Goal: Task Accomplishment & Management: Use online tool/utility

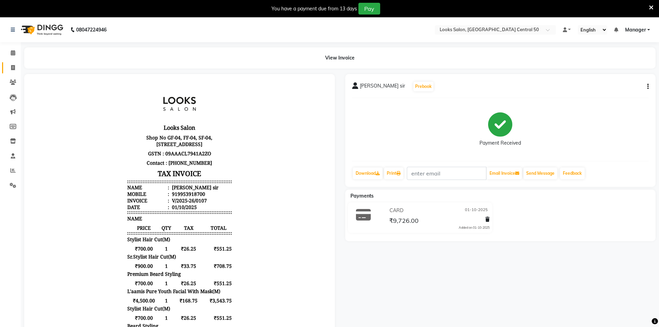
click at [16, 73] on link "Invoice" at bounding box center [10, 67] width 17 height 11
select select "service"
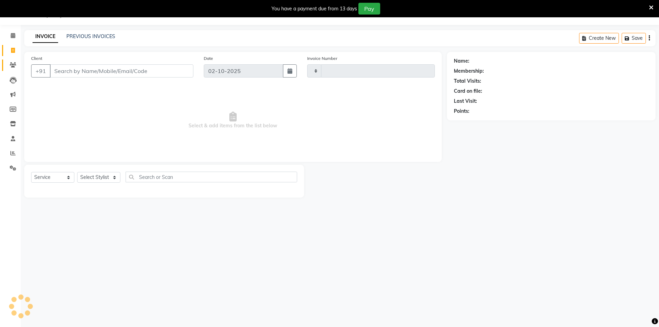
type input "0109"
select select "9051"
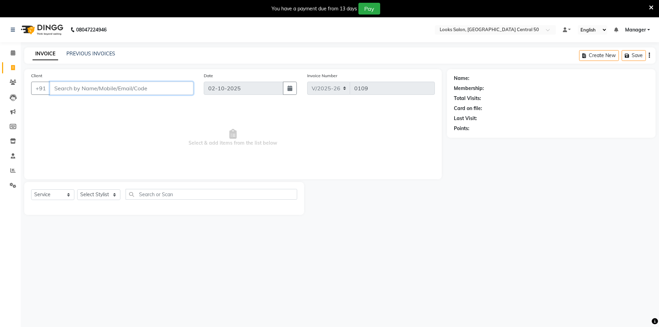
click at [67, 91] on input "Client" at bounding box center [122, 88] width 144 height 13
click at [108, 91] on input "Client" at bounding box center [122, 88] width 144 height 13
type input "8415921995"
click at [172, 92] on button "Add Client" at bounding box center [176, 88] width 36 height 13
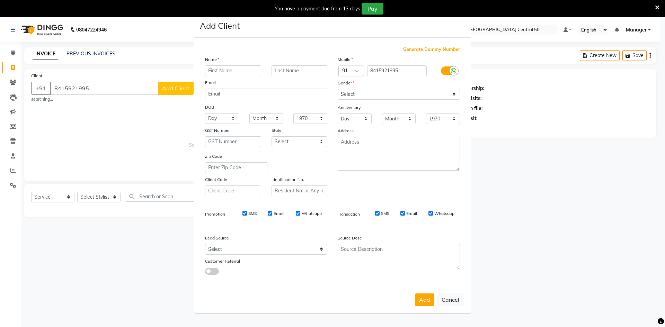
click at [249, 69] on input "text" at bounding box center [233, 70] width 56 height 11
type input "[PERSON_NAME]"
click at [304, 71] on input "text" at bounding box center [299, 70] width 56 height 11
type input "."
click at [396, 95] on select "Select [DEMOGRAPHIC_DATA] [DEMOGRAPHIC_DATA] Other Prefer Not To Say" at bounding box center [398, 94] width 122 height 11
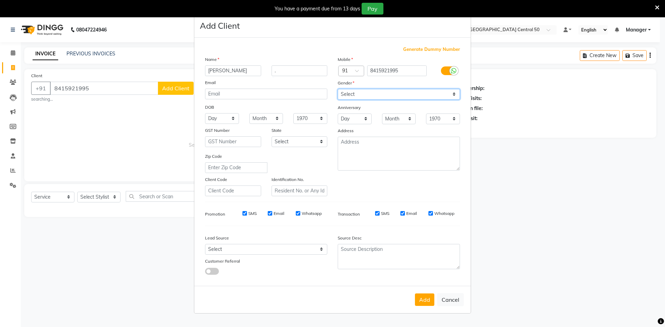
select select "[DEMOGRAPHIC_DATA]"
click at [337, 89] on select "Select [DEMOGRAPHIC_DATA] [DEMOGRAPHIC_DATA] Other Prefer Not To Say" at bounding box center [398, 94] width 122 height 11
click at [428, 301] on button "Add" at bounding box center [424, 300] width 19 height 12
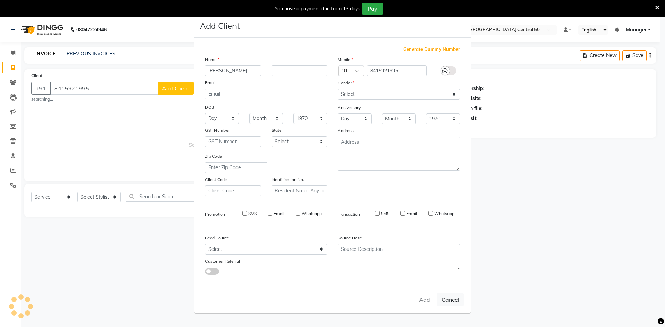
select select
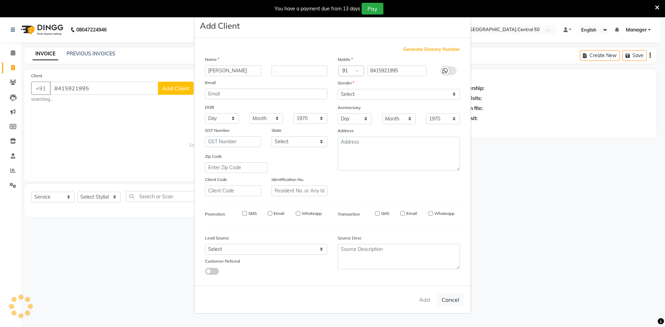
select select
checkbox input "false"
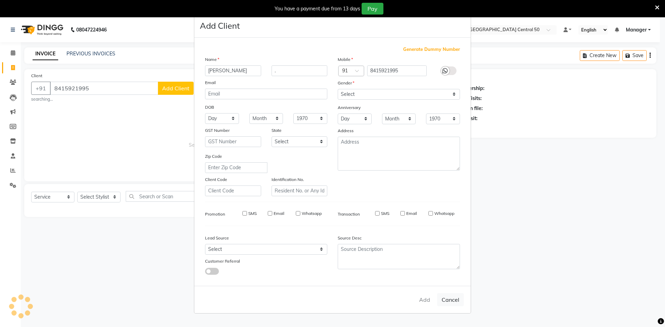
checkbox input "false"
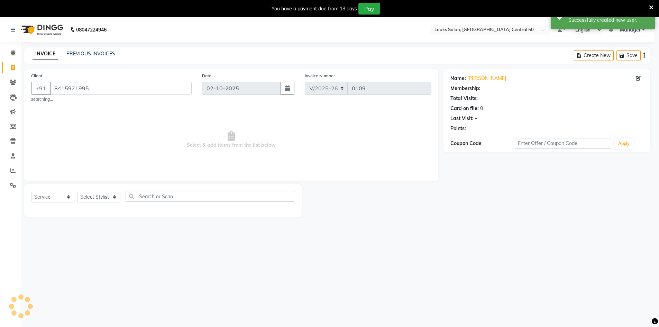
select select "1: Object"
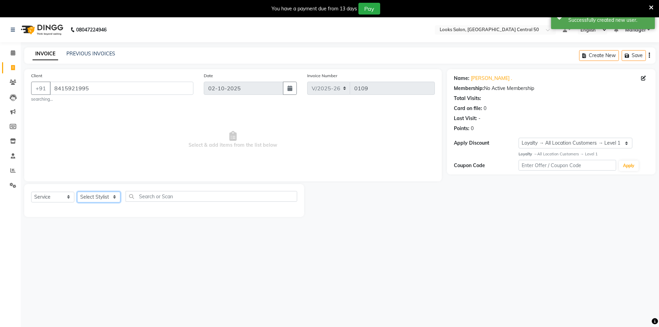
click at [107, 193] on select "Select Stylist [PERSON_NAME] [PERSON_NAME] Azad Counter_Sales [PERSON_NAME] [PE…" at bounding box center [98, 197] width 43 height 11
select select "92619"
click at [77, 192] on select "Select Stylist [PERSON_NAME] [PERSON_NAME] Azad Counter_Sales [PERSON_NAME] [PE…" at bounding box center [98, 197] width 43 height 11
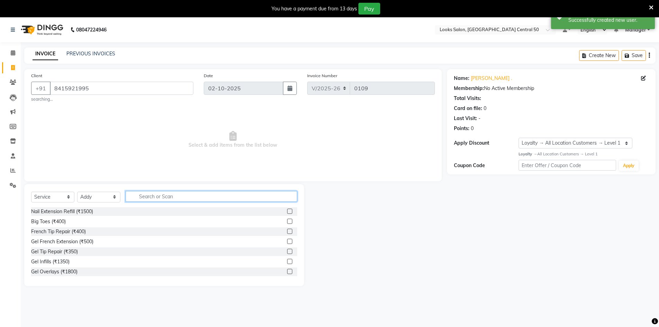
click at [193, 196] on input "text" at bounding box center [212, 196] width 172 height 11
type input "CUT"
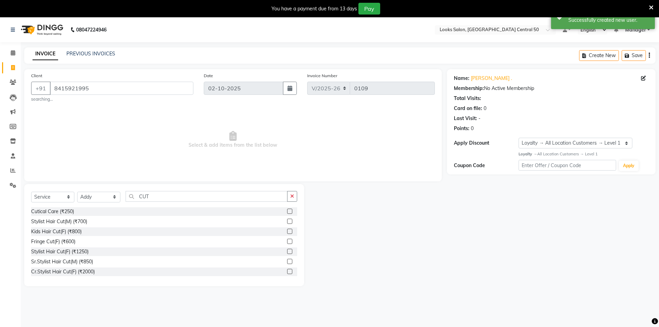
click at [287, 221] on label at bounding box center [289, 221] width 5 height 5
click at [287, 221] on input "checkbox" at bounding box center [289, 221] width 4 height 4
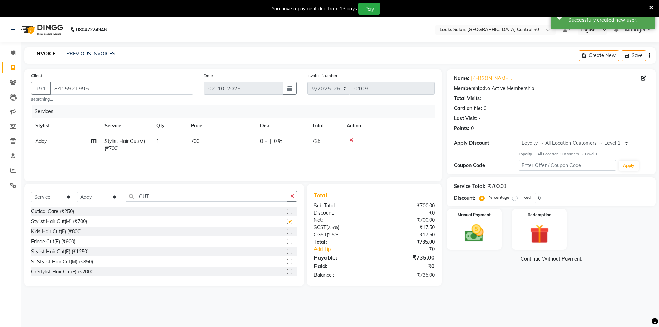
checkbox input "false"
click at [229, 201] on input "CUT" at bounding box center [207, 196] width 162 height 11
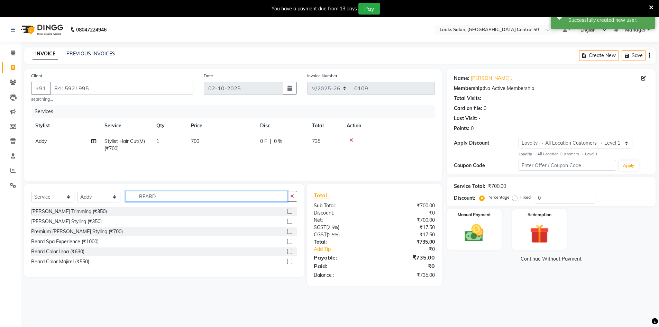
type input "BEARD"
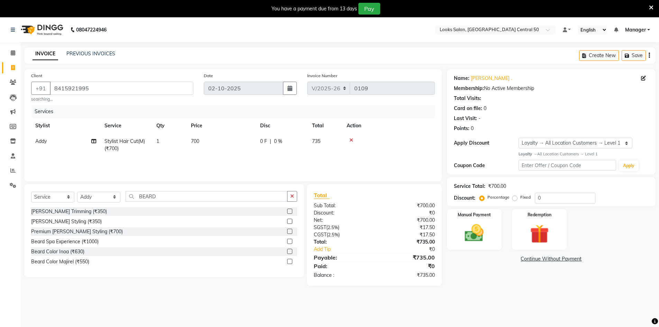
click at [292, 211] on label at bounding box center [289, 211] width 5 height 5
click at [292, 211] on input "checkbox" at bounding box center [289, 211] width 4 height 4
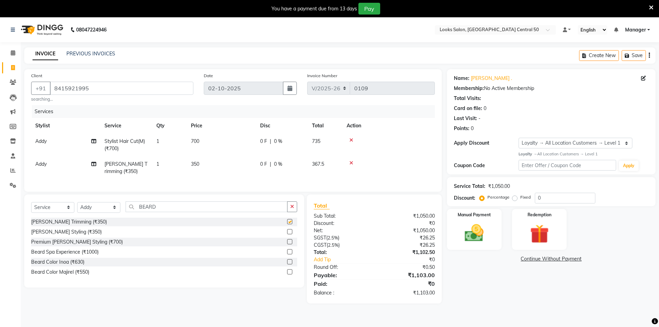
checkbox input "false"
click at [571, 192] on div "Service Total: ₹1,050.00 Discount: Percentage Fixed 0" at bounding box center [551, 192] width 195 height 24
click at [575, 195] on input "0" at bounding box center [565, 198] width 61 height 11
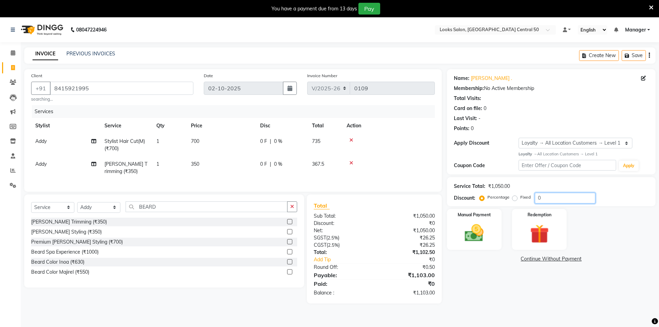
click at [575, 195] on input "0" at bounding box center [565, 198] width 61 height 11
type input "2"
type input "25"
click at [467, 219] on div "Manual Payment" at bounding box center [474, 229] width 57 height 43
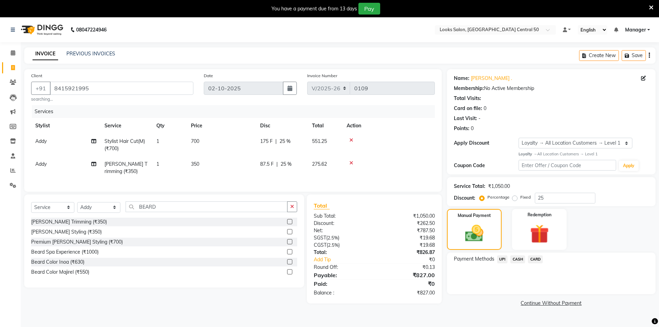
click at [536, 260] on span "CARD" at bounding box center [535, 259] width 15 height 8
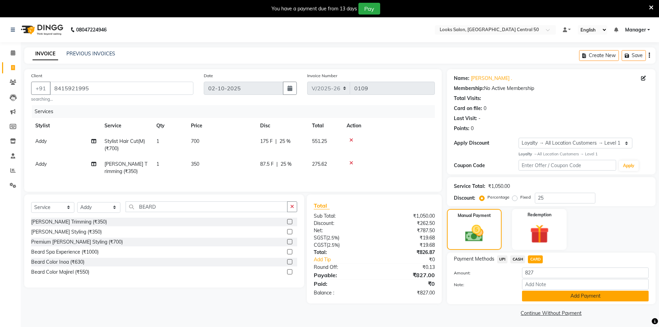
click at [599, 296] on button "Add Payment" at bounding box center [585, 296] width 127 height 11
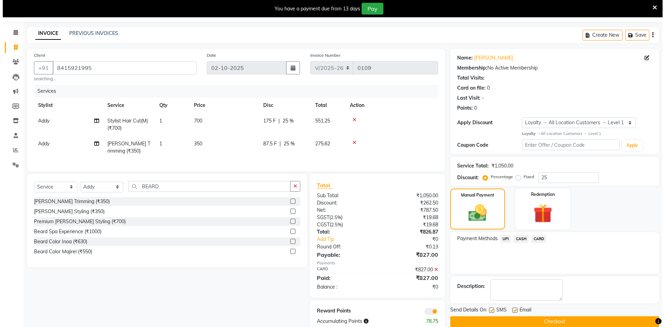
scroll to position [41, 0]
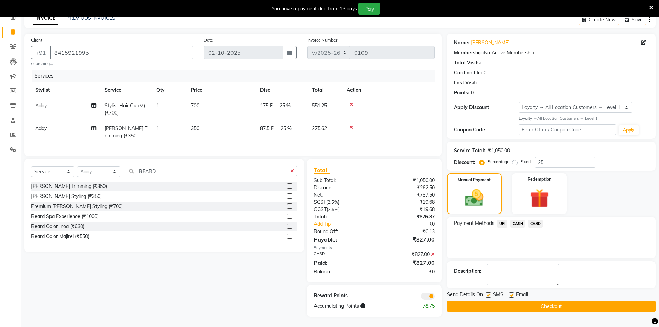
click at [423, 299] on span at bounding box center [428, 296] width 14 height 7
click at [435, 297] on input "checkbox" at bounding box center [435, 297] width 0 height 0
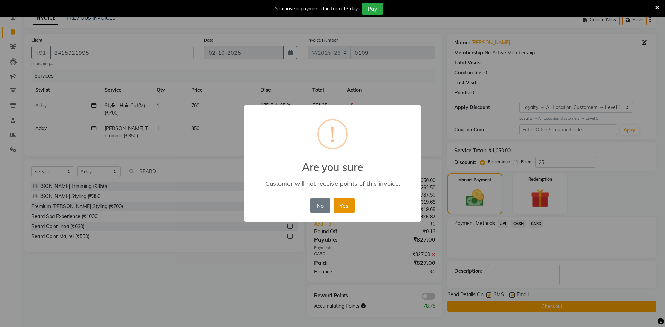
click at [351, 202] on button "Yes" at bounding box center [343, 205] width 21 height 15
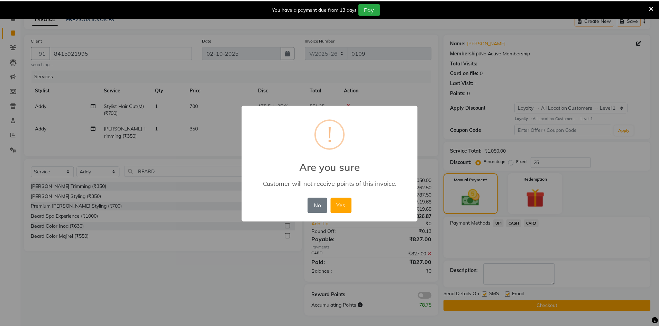
scroll to position [31, 0]
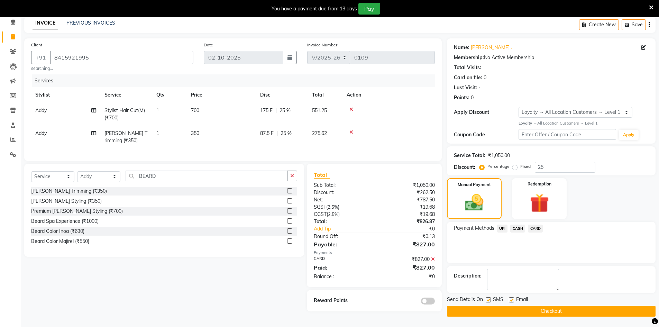
click at [483, 315] on button "Checkout" at bounding box center [551, 311] width 209 height 11
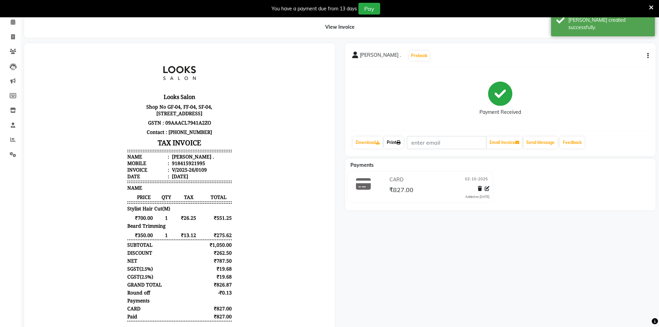
click at [399, 144] on icon at bounding box center [399, 143] width 4 height 4
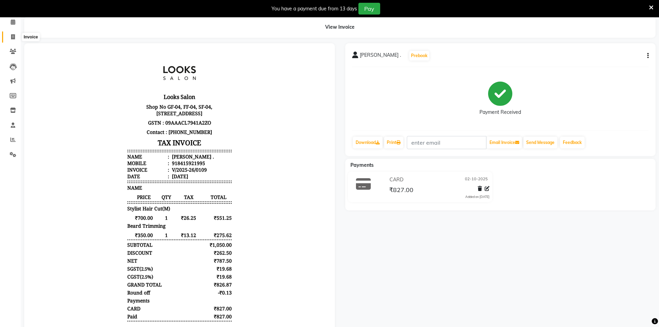
click at [16, 35] on span at bounding box center [13, 37] width 12 height 8
select select "service"
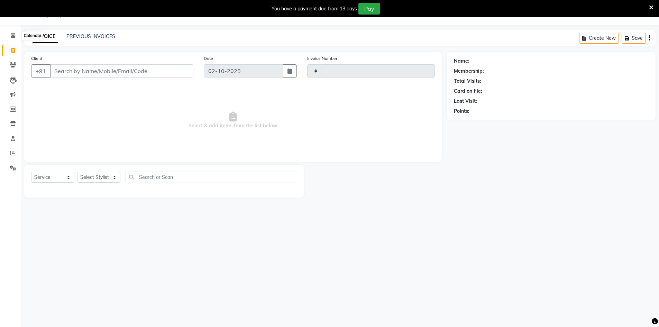
scroll to position [17, 0]
type input "0110"
select select "9051"
click at [14, 36] on icon at bounding box center [13, 35] width 4 height 5
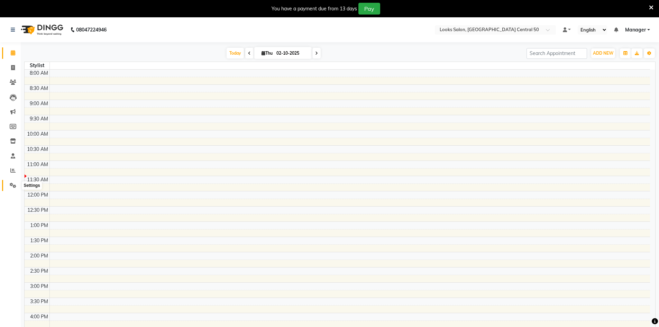
click at [11, 183] on icon at bounding box center [13, 185] width 7 height 5
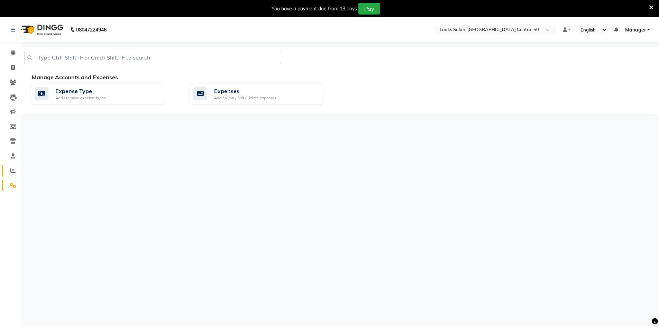
click at [12, 166] on link "Reports" at bounding box center [10, 170] width 17 height 11
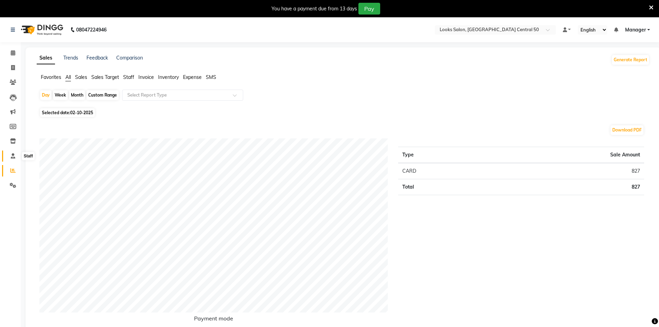
click at [11, 155] on icon at bounding box center [13, 155] width 4 height 5
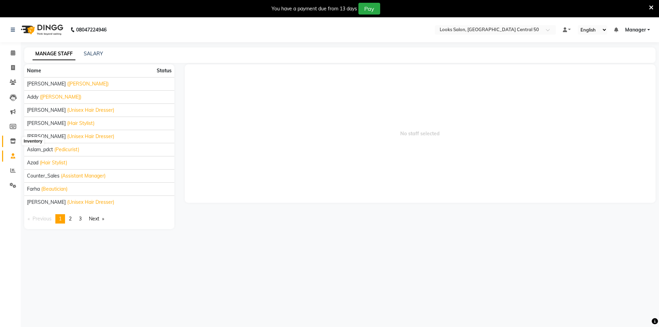
click at [11, 141] on icon at bounding box center [13, 140] width 6 height 5
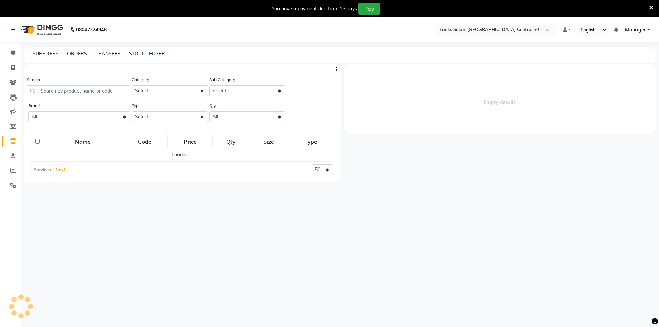
select select
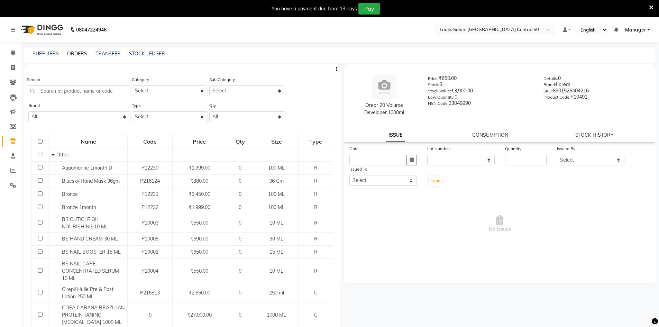
click at [77, 51] on link "ORDERS" at bounding box center [77, 54] width 20 height 6
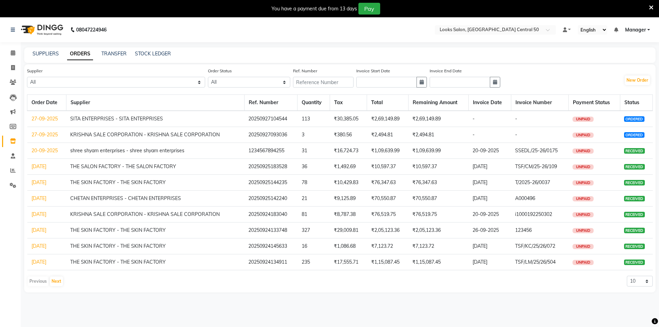
click at [335, 308] on div "08047224946 Select Location × Looks Salon, [GEOGRAPHIC_DATA] Central 50 Default…" at bounding box center [329, 180] width 659 height 327
click at [322, 322] on div "08047224946 Select Location × Looks Salon, [GEOGRAPHIC_DATA] Central 50 Default…" at bounding box center [329, 180] width 659 height 327
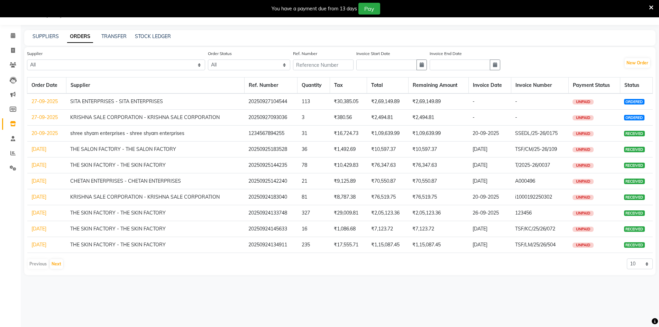
click at [40, 117] on link "27-09-2025" at bounding box center [44, 117] width 26 height 6
click at [35, 102] on link "27-09-2025" at bounding box center [44, 101] width 26 height 6
click at [40, 198] on link "[DATE]" at bounding box center [38, 197] width 15 height 6
click at [43, 181] on link "[DATE]" at bounding box center [38, 181] width 15 height 6
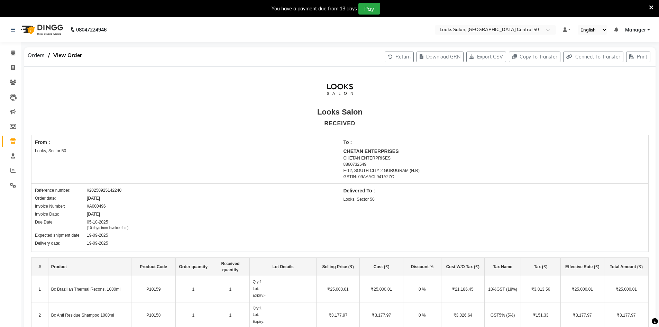
scroll to position [17, 0]
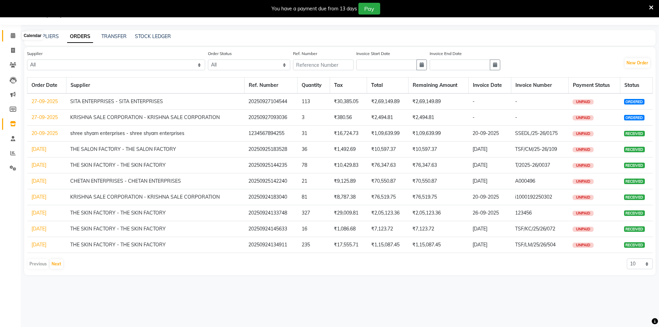
click at [11, 37] on icon at bounding box center [13, 35] width 4 height 5
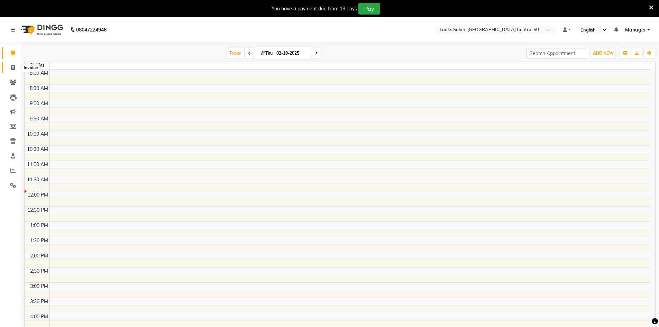
click at [12, 67] on icon at bounding box center [13, 67] width 4 height 5
select select "service"
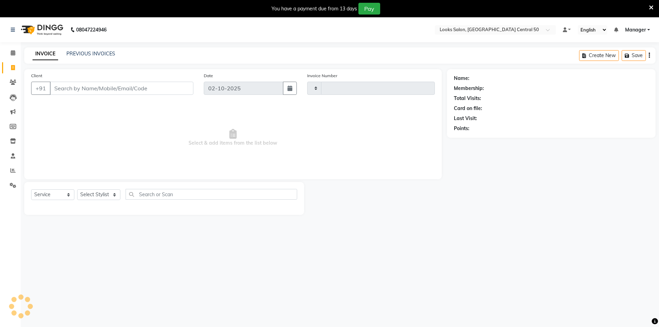
type input "0110"
select select "9051"
click at [10, 173] on span at bounding box center [13, 171] width 12 height 8
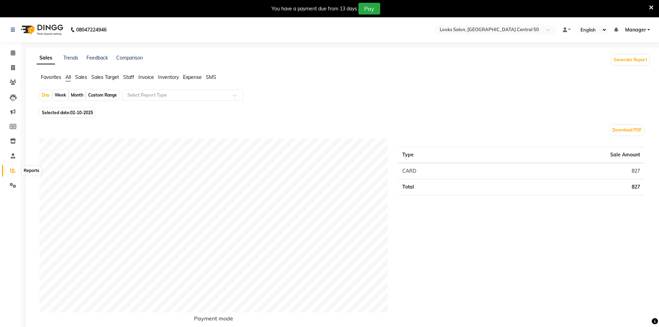
click at [12, 170] on icon at bounding box center [12, 170] width 5 height 5
click at [12, 156] on icon at bounding box center [13, 155] width 4 height 5
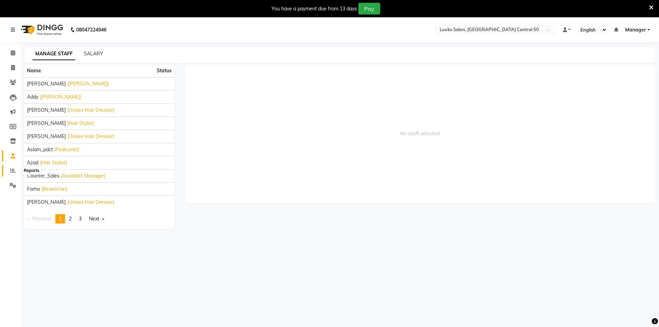
click at [14, 171] on icon at bounding box center [12, 170] width 5 height 5
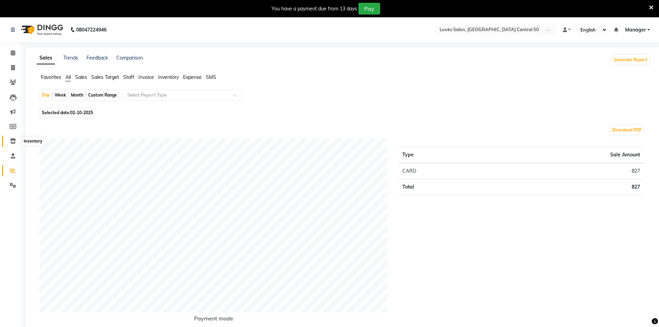
click at [15, 140] on icon at bounding box center [13, 140] width 6 height 5
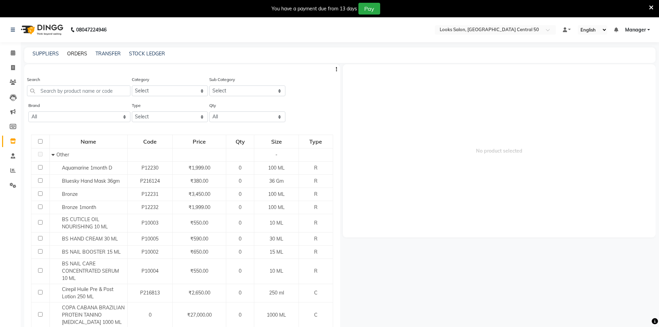
click at [78, 53] on link "ORDERS" at bounding box center [77, 54] width 20 height 6
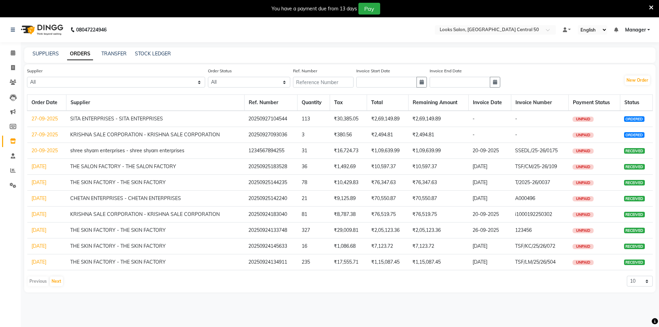
click at [34, 118] on link "27-09-2025" at bounding box center [44, 119] width 26 height 6
click at [40, 135] on link "27-09-2025" at bounding box center [44, 135] width 26 height 6
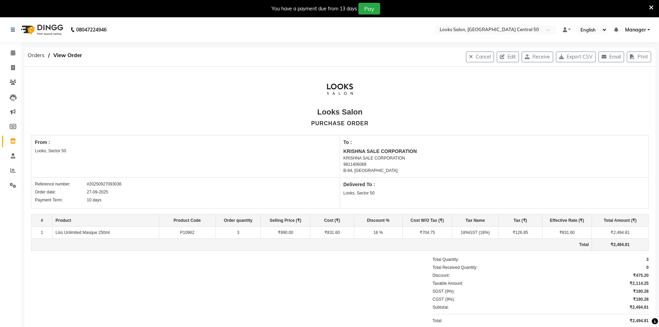
click at [7, 138] on link "Inventory" at bounding box center [10, 141] width 17 height 11
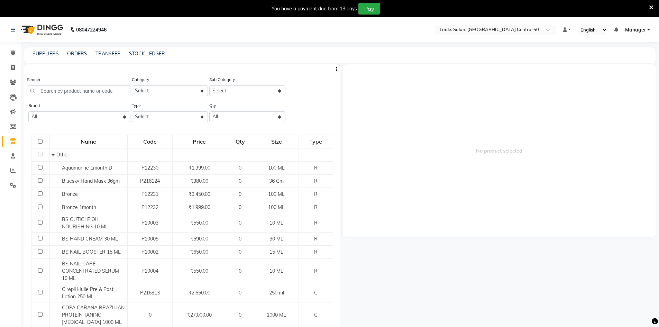
click at [73, 58] on div "SUPPLIERS ORDERS TRANSFER STOCK LEDGER" at bounding box center [340, 55] width 632 height 16
click at [76, 47] on div "08047224946 Select Location × Looks Salon, [GEOGRAPHIC_DATA] Central 50 Default…" at bounding box center [329, 183] width 659 height 332
click at [80, 53] on link "ORDERS" at bounding box center [77, 54] width 20 height 6
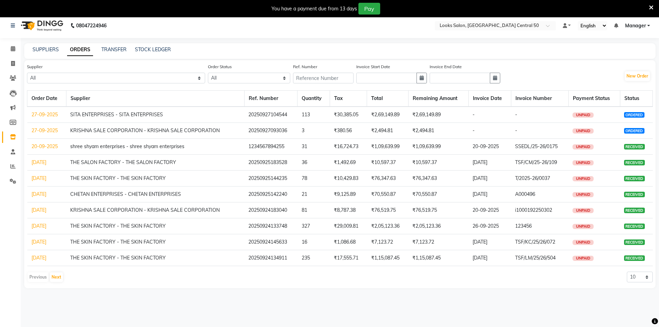
scroll to position [17, 0]
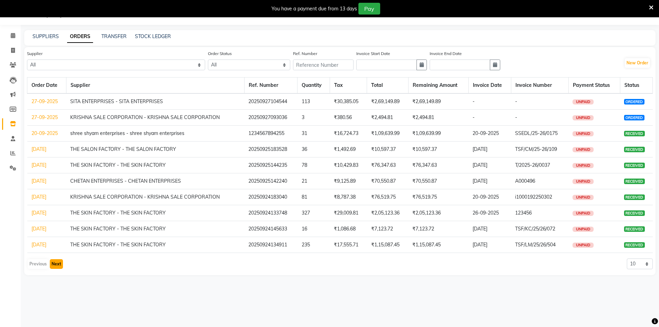
click at [54, 267] on button "Next" at bounding box center [56, 264] width 13 height 10
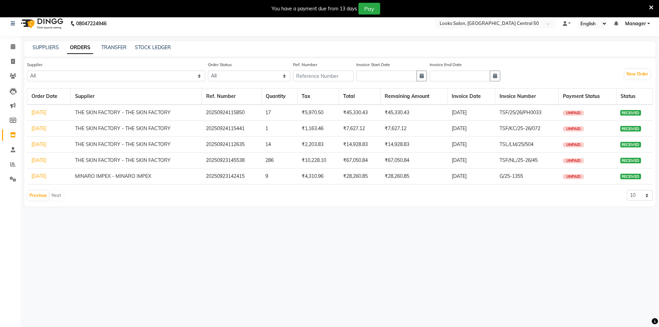
scroll to position [0, 0]
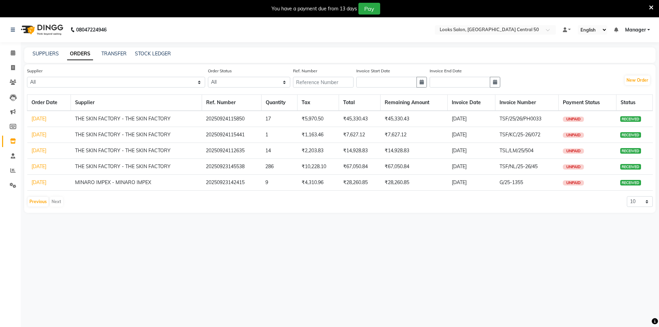
click at [46, 166] on link "[DATE]" at bounding box center [38, 166] width 15 height 6
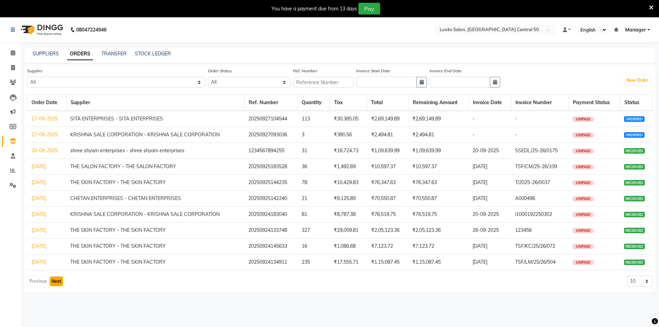
click at [56, 281] on button "Next" at bounding box center [56, 282] width 13 height 10
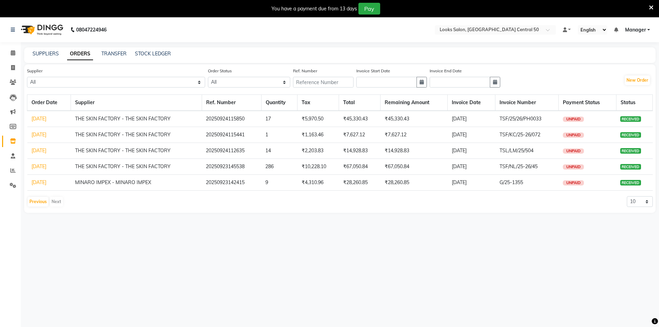
click at [32, 184] on link "[DATE]" at bounding box center [38, 182] width 15 height 6
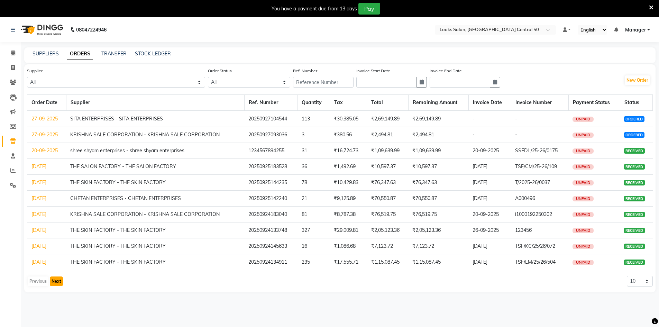
click at [53, 284] on button "Next" at bounding box center [56, 282] width 13 height 10
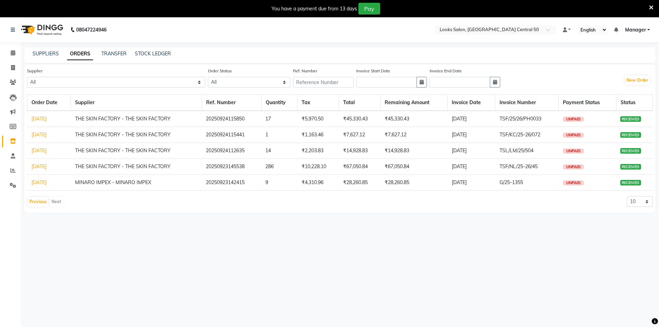
click at [43, 120] on link "[DATE]" at bounding box center [38, 119] width 15 height 6
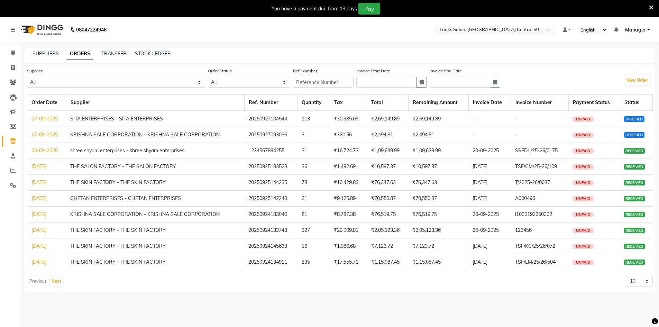
click at [45, 261] on link "[DATE]" at bounding box center [38, 262] width 15 height 6
click at [46, 228] on link "[DATE]" at bounding box center [38, 230] width 15 height 6
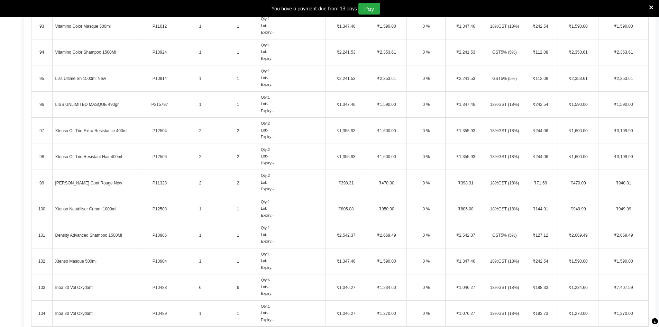
scroll to position [2645, 0]
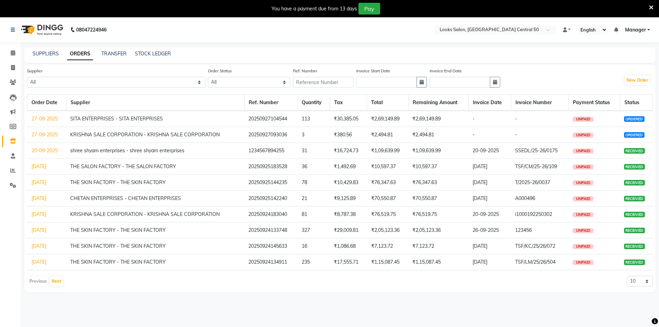
click at [46, 214] on link "[DATE]" at bounding box center [38, 214] width 15 height 6
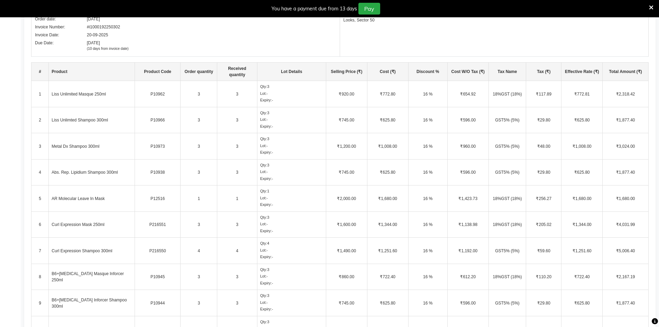
scroll to position [35, 0]
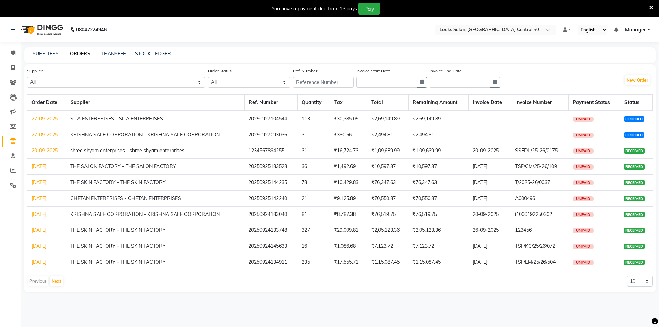
click at [46, 214] on link "[DATE]" at bounding box center [38, 214] width 15 height 6
click at [403, 137] on td "₹2,494.81" at bounding box center [388, 135] width 42 height 16
click at [404, 137] on td "₹2,494.81" at bounding box center [388, 135] width 42 height 16
click at [47, 148] on link "20-09-2025" at bounding box center [44, 150] width 26 height 6
click at [59, 282] on button "Next" at bounding box center [56, 282] width 13 height 10
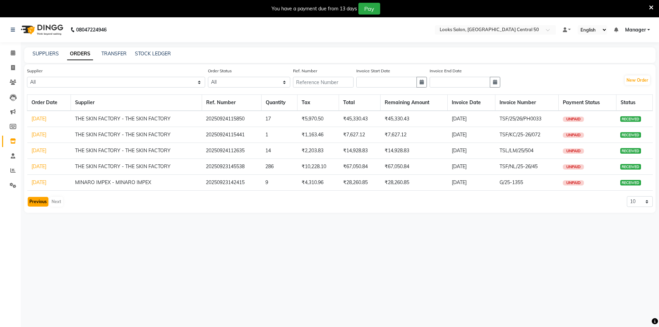
click at [31, 206] on button "Previous" at bounding box center [38, 202] width 21 height 10
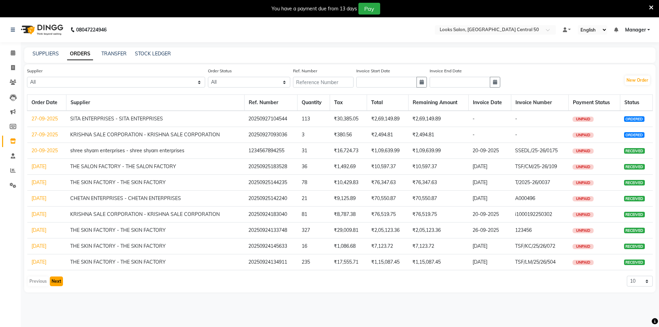
click at [61, 278] on button "Next" at bounding box center [56, 282] width 13 height 10
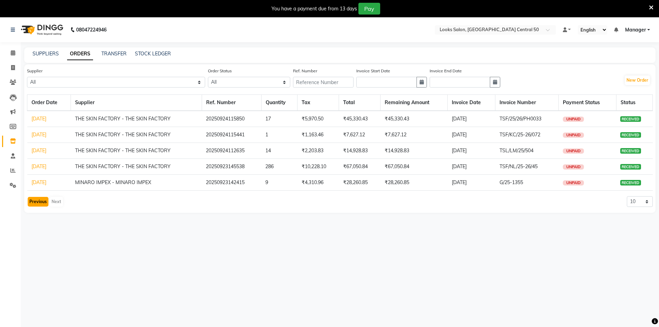
click at [33, 203] on button "Previous" at bounding box center [38, 202] width 21 height 10
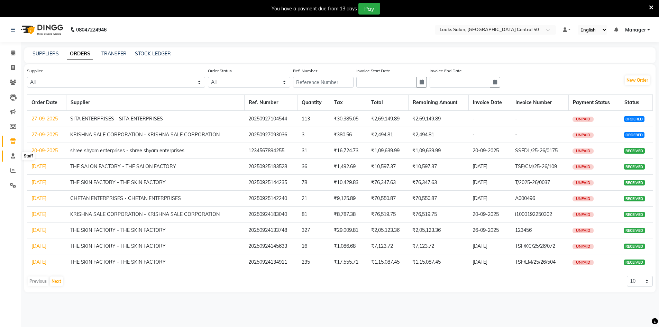
click at [11, 159] on span at bounding box center [13, 156] width 12 height 8
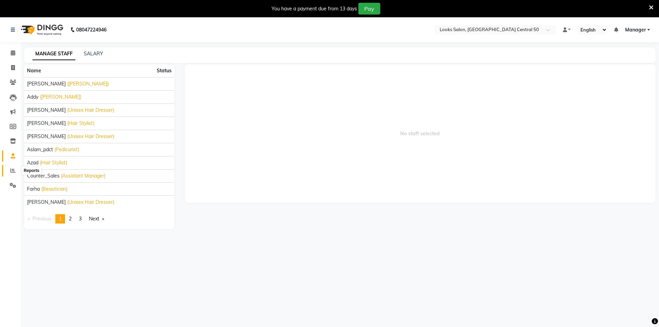
click at [8, 172] on span at bounding box center [13, 171] width 12 height 8
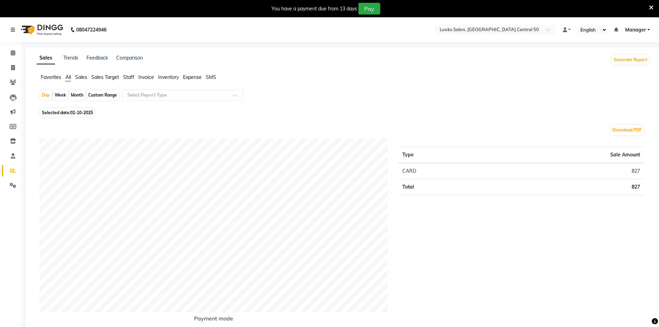
click at [74, 111] on span "02-10-2025" at bounding box center [81, 112] width 23 height 5
select select "10"
select select "2025"
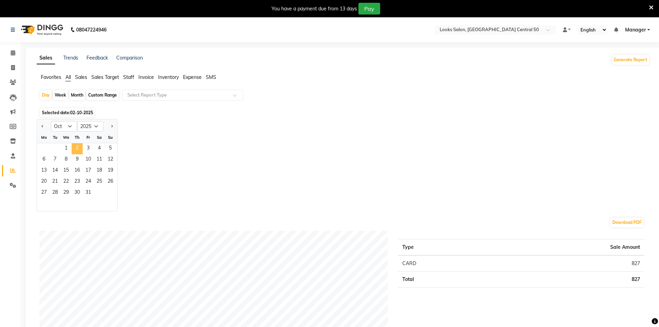
click at [76, 149] on span "2" at bounding box center [77, 148] width 11 height 11
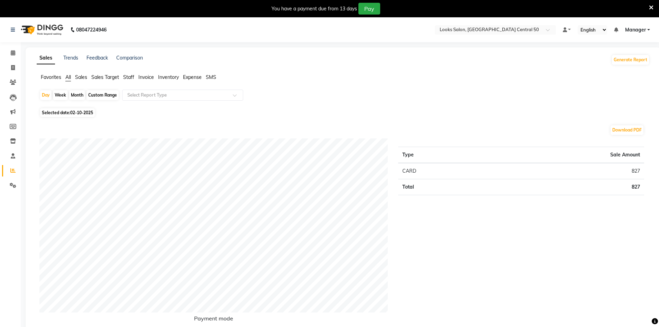
click at [88, 114] on span "02-10-2025" at bounding box center [81, 112] width 23 height 5
select select "10"
select select "2025"
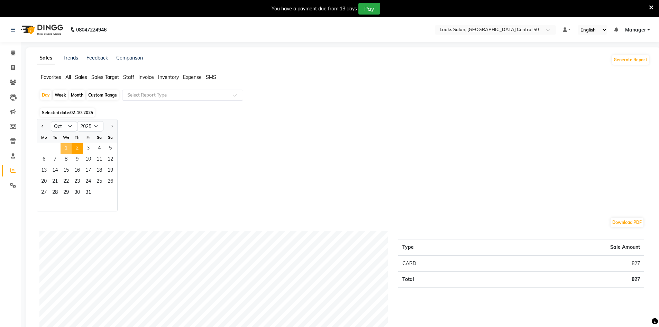
click at [63, 149] on span "1" at bounding box center [66, 148] width 11 height 11
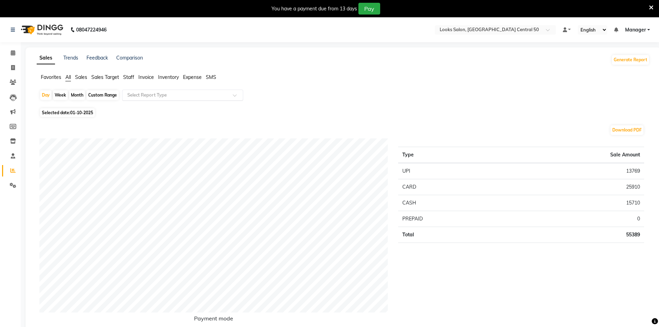
click at [198, 97] on input "text" at bounding box center [176, 95] width 100 height 7
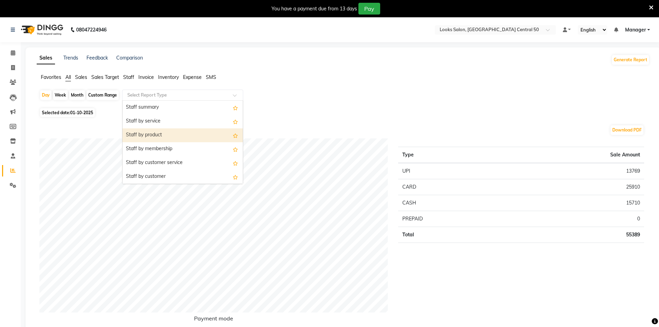
click at [205, 133] on div "Staff by product" at bounding box center [183, 135] width 120 height 14
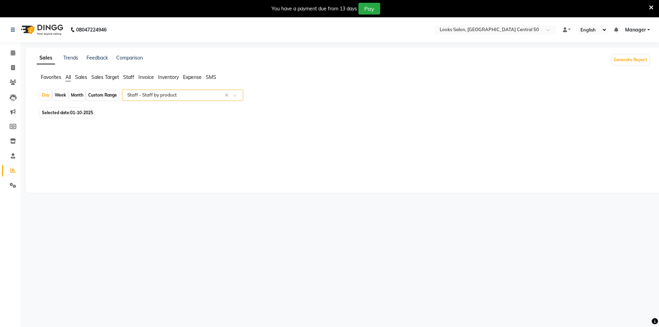
click at [193, 94] on input "text" at bounding box center [176, 95] width 100 height 7
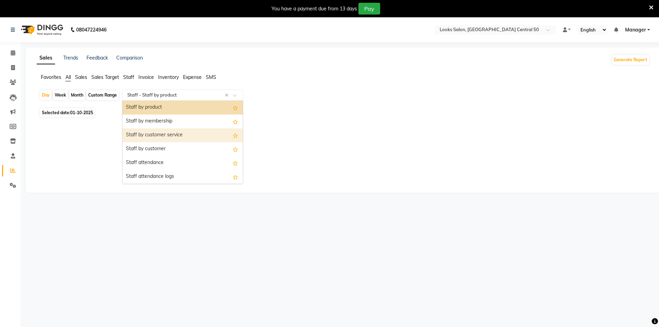
click at [200, 131] on div "Staff by customer service" at bounding box center [183, 135] width 120 height 14
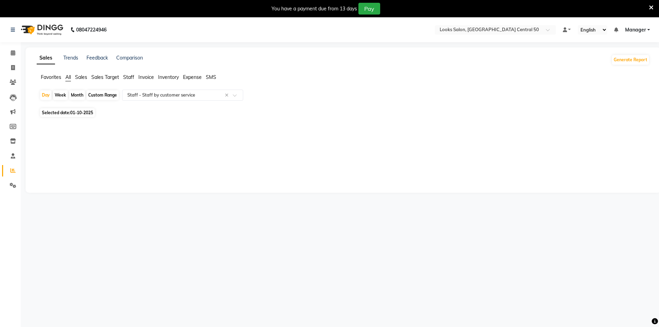
click at [85, 108] on span "Selected date: [DATE]" at bounding box center [67, 112] width 55 height 9
select select "10"
select select "2025"
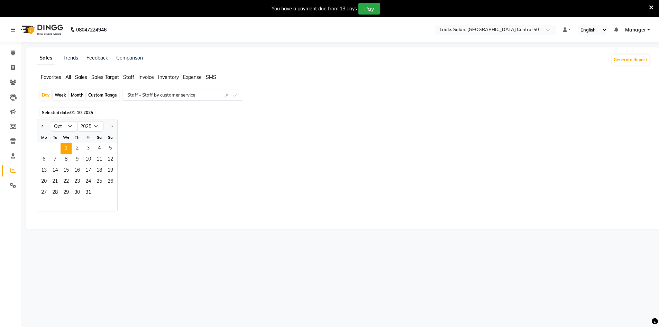
click at [85, 109] on span "Selected date: [DATE]" at bounding box center [67, 112] width 55 height 9
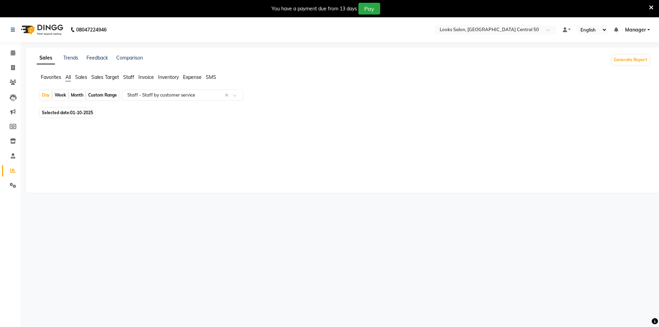
click at [70, 119] on div "Day Week Month Custom Range Select Report Type × Staff - Staff by customer serv…" at bounding box center [343, 110] width 613 height 40
click at [75, 112] on span "01-10-2025" at bounding box center [81, 112] width 23 height 5
select select "10"
select select "2025"
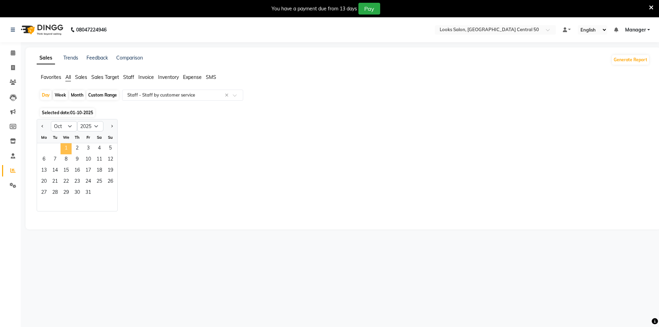
click at [62, 151] on span "1" at bounding box center [66, 148] width 11 height 11
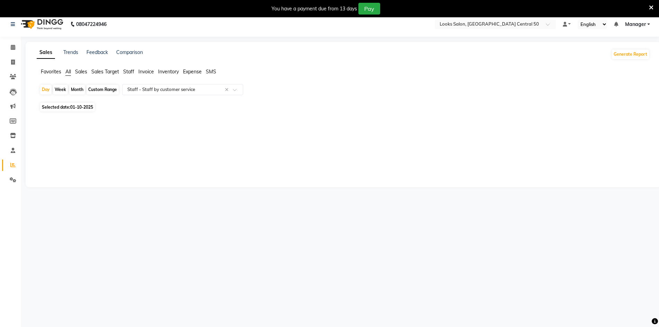
scroll to position [0, 0]
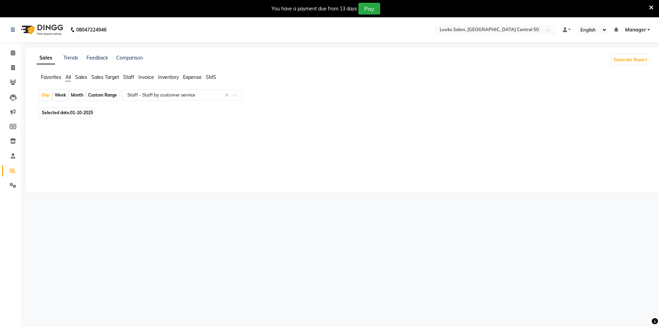
click at [76, 76] on span "Sales" at bounding box center [81, 77] width 12 height 6
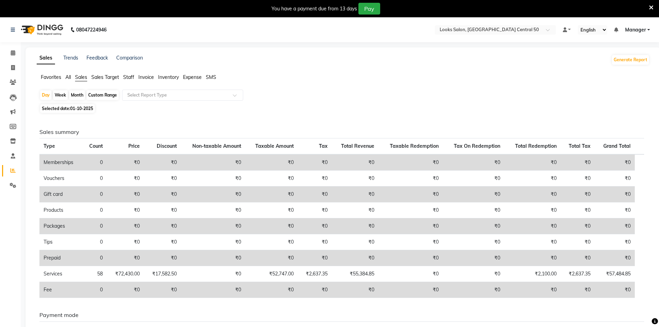
click at [64, 79] on ul "Favorites All Sales Sales Target Staff Invoice Inventory Expense SMS" at bounding box center [343, 78] width 613 height 8
click at [62, 76] on ul "Favorites All Sales Sales Target Staff Invoice Inventory Expense SMS" at bounding box center [343, 78] width 613 height 8
click at [64, 76] on ul "Favorites All Sales Sales Target Staff Invoice Inventory Expense SMS" at bounding box center [343, 78] width 613 height 8
click at [67, 76] on span "All" at bounding box center [68, 77] width 6 height 6
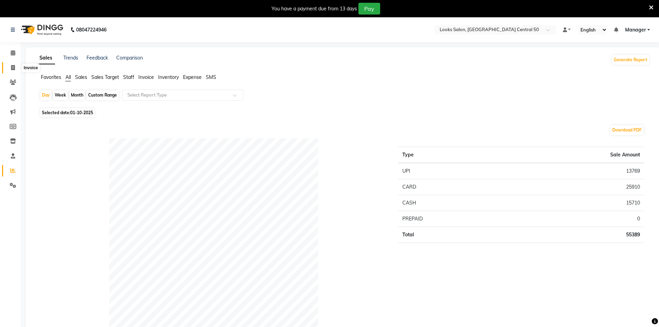
click at [8, 70] on span at bounding box center [13, 68] width 12 height 8
select select "service"
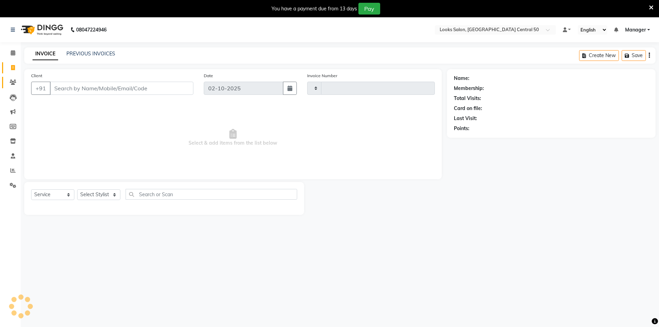
scroll to position [17, 0]
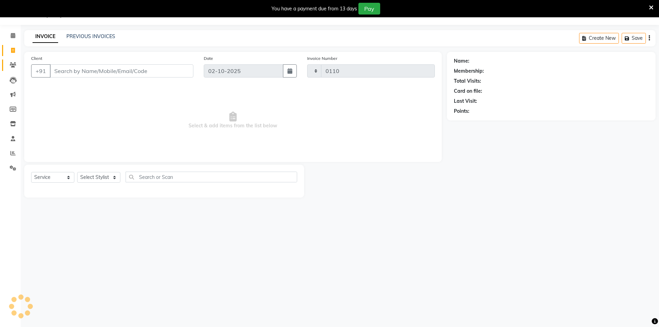
click at [8, 70] on link "Clients" at bounding box center [10, 65] width 17 height 11
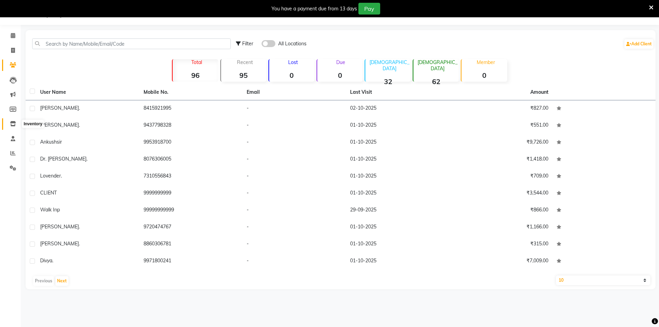
click at [12, 126] on icon at bounding box center [13, 123] width 6 height 5
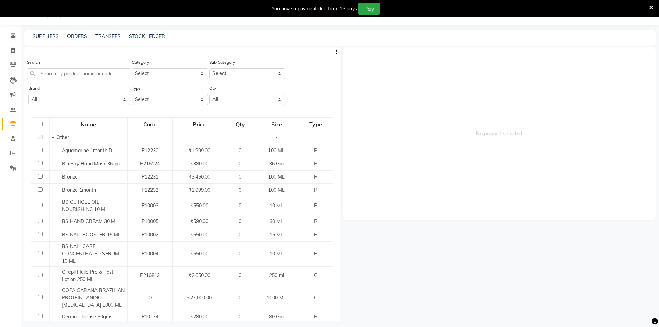
click at [76, 39] on div "ORDERS" at bounding box center [77, 36] width 20 height 7
click at [79, 35] on link "ORDERS" at bounding box center [77, 36] width 20 height 6
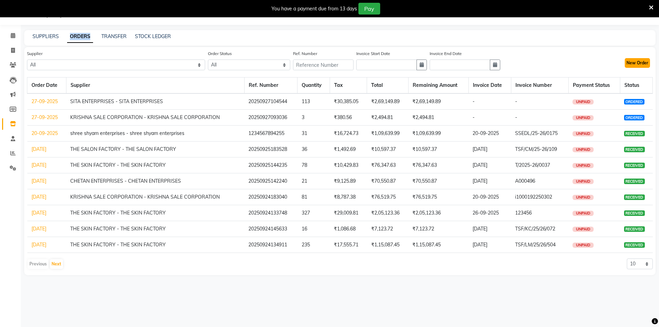
click at [645, 64] on button "New Order" at bounding box center [637, 63] width 25 height 10
select select "true"
select select "4518"
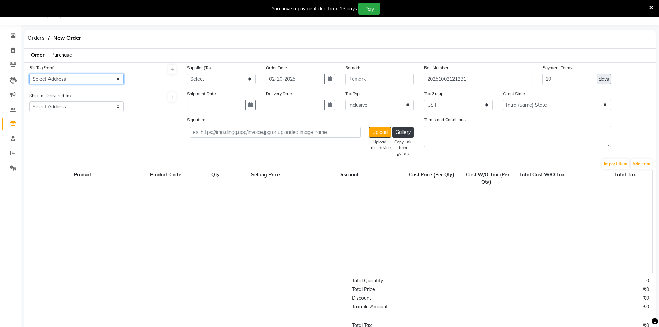
click at [66, 81] on select "Select Address Looks, Sector 50" at bounding box center [76, 79] width 94 height 11
select select "1776"
click at [29, 74] on select "Select Address Looks, Sector 50" at bounding box center [76, 79] width 94 height 11
click at [82, 111] on select "Select Address Looks, Sector 50" at bounding box center [76, 106] width 94 height 11
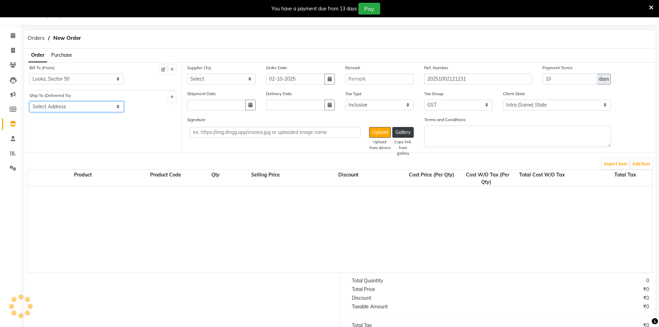
select select "1777"
click at [29, 101] on select "Select Address Looks, Sector 50" at bounding box center [76, 106] width 94 height 11
click at [36, 41] on span "Orders" at bounding box center [36, 38] width 24 height 12
